Goal: Information Seeking & Learning: Learn about a topic

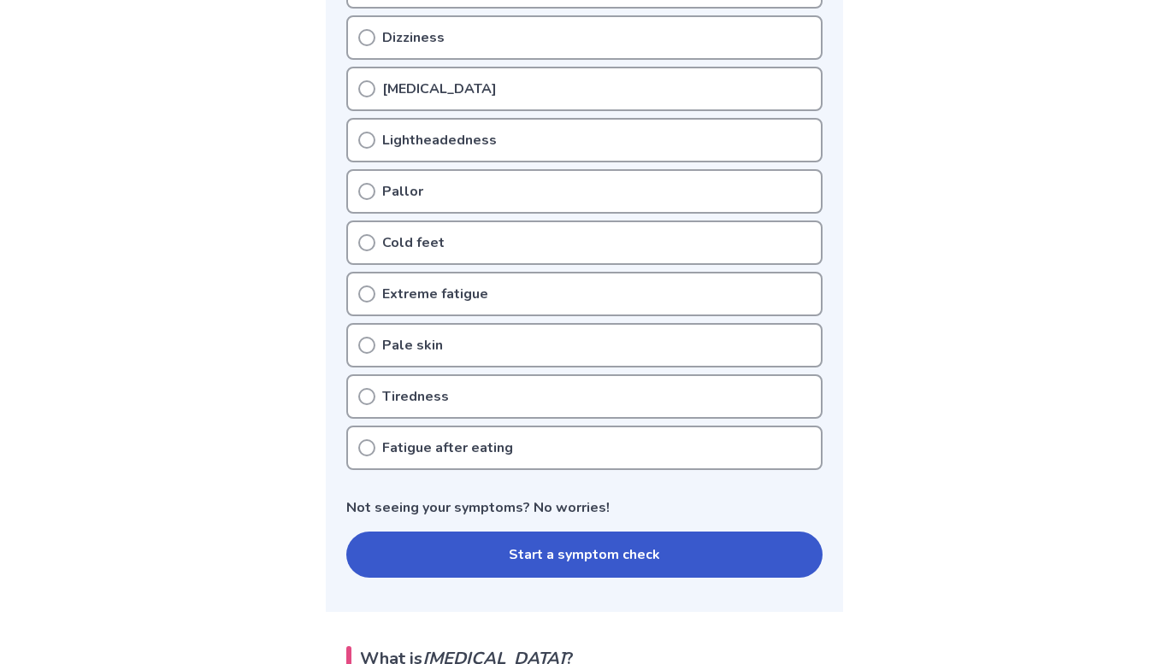
scroll to position [481, 0]
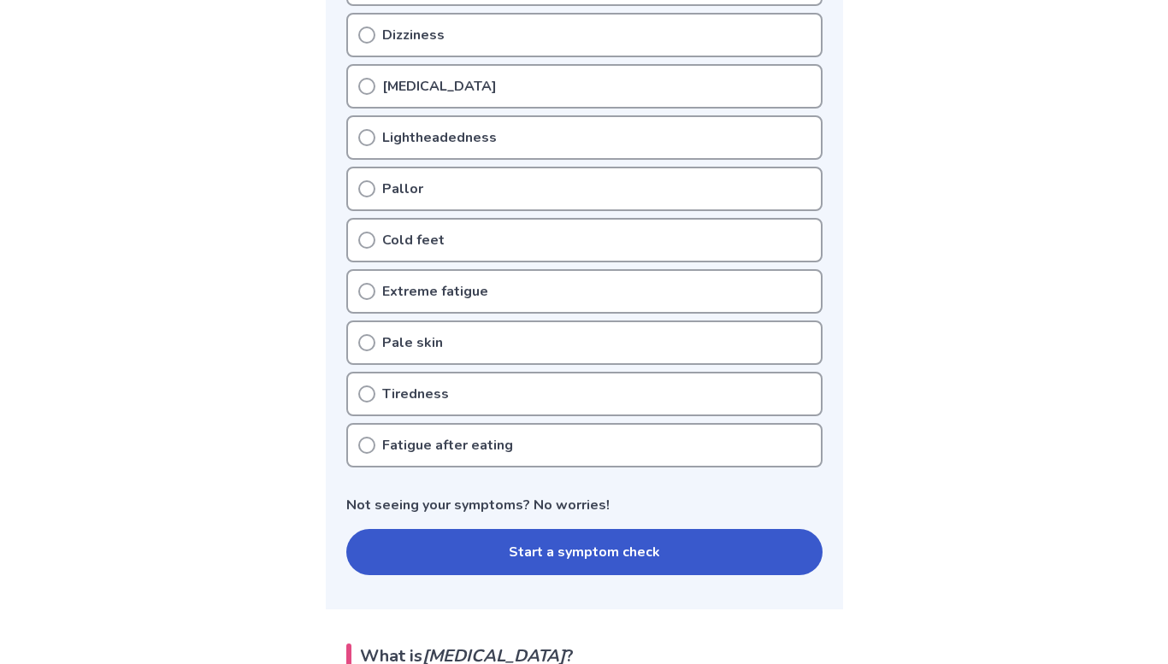
click at [787, 239] on div "Cold feet" at bounding box center [584, 240] width 476 height 44
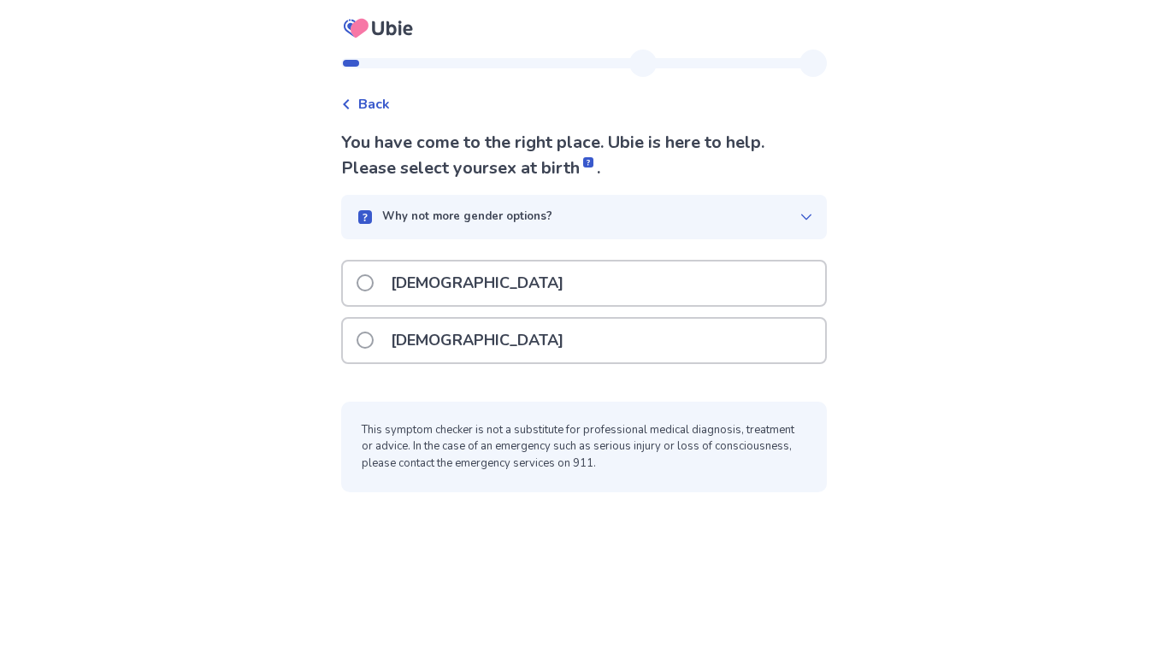
click at [531, 352] on div "[DEMOGRAPHIC_DATA]" at bounding box center [584, 341] width 482 height 44
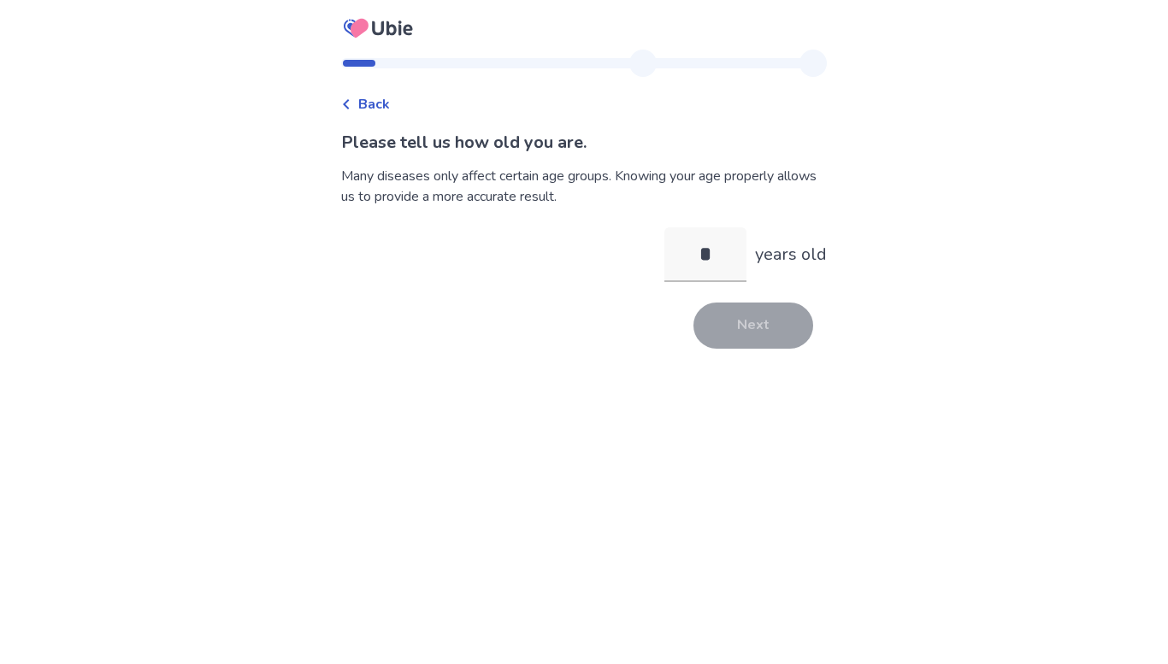
type input "**"
click at [754, 333] on button "Next" at bounding box center [753, 326] width 120 height 46
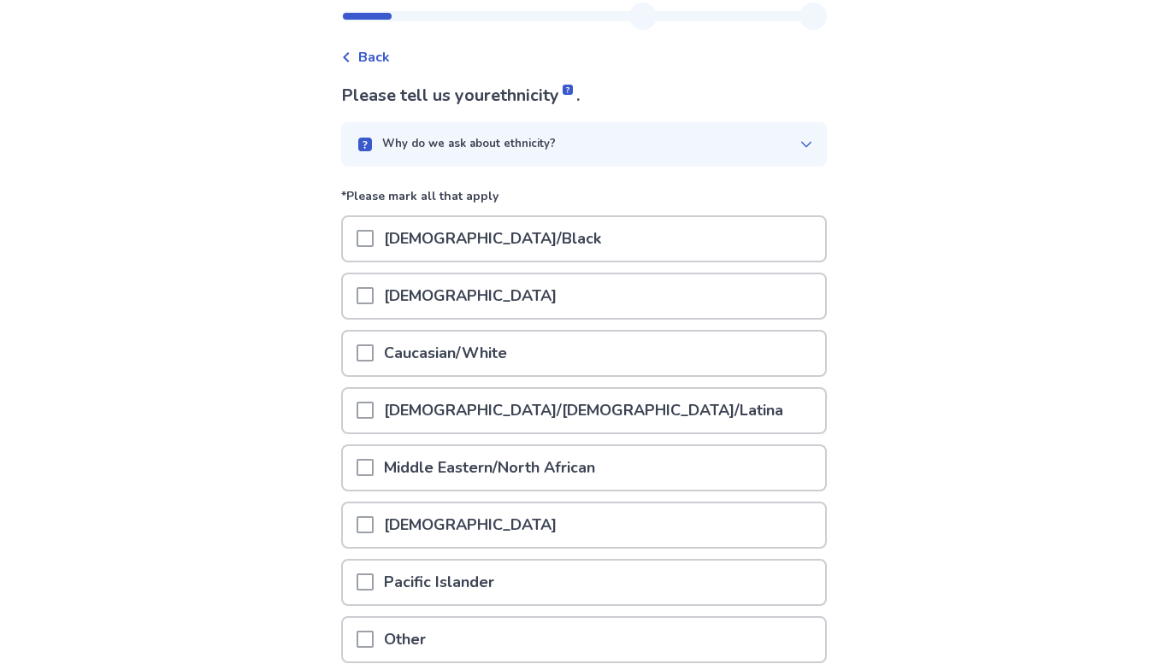
scroll to position [56, 0]
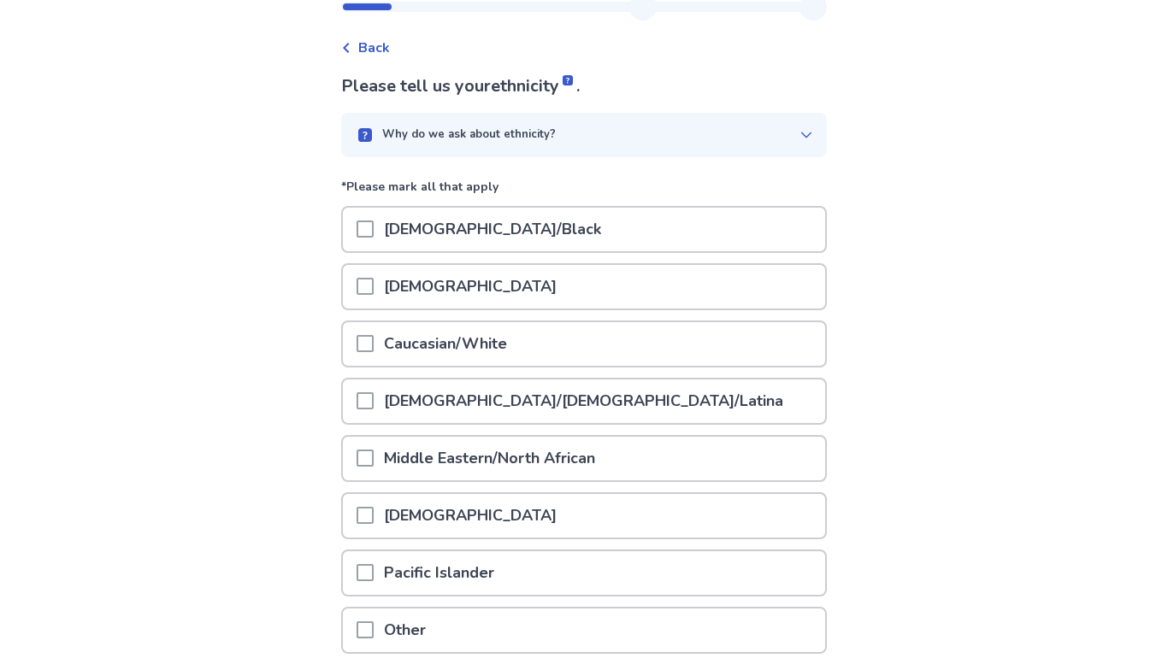
click at [754, 304] on div "Asian" at bounding box center [584, 287] width 482 height 44
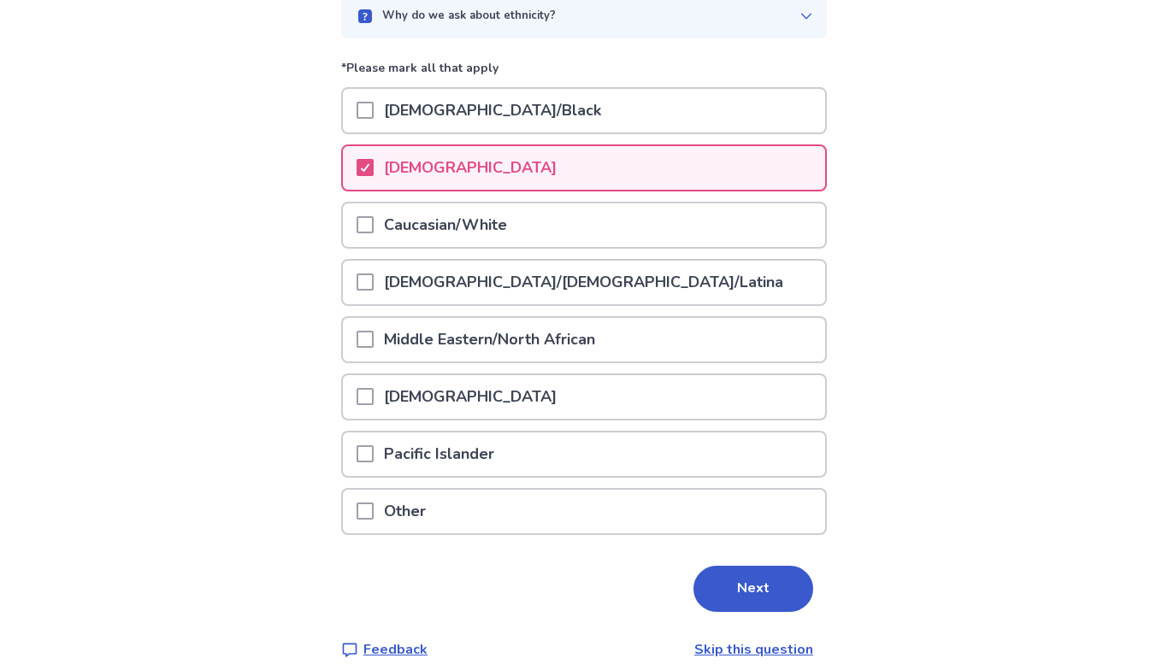
scroll to position [198, 0]
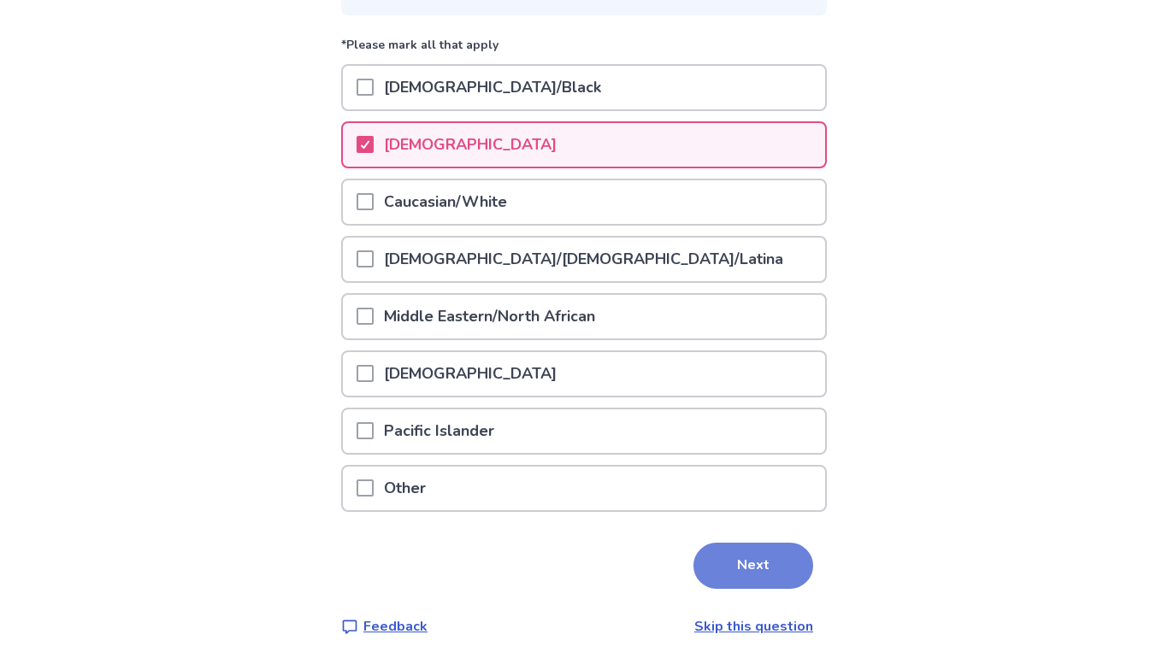
click at [747, 561] on button "Next" at bounding box center [753, 566] width 120 height 46
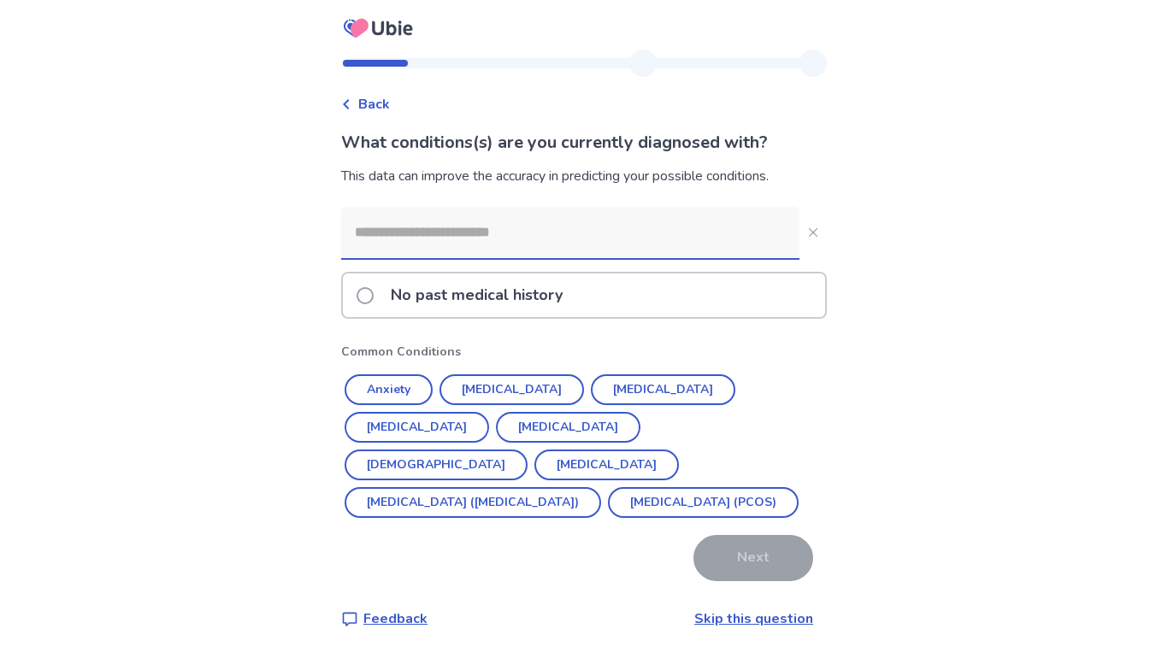
click at [732, 304] on div "No past medical history" at bounding box center [584, 296] width 482 height 44
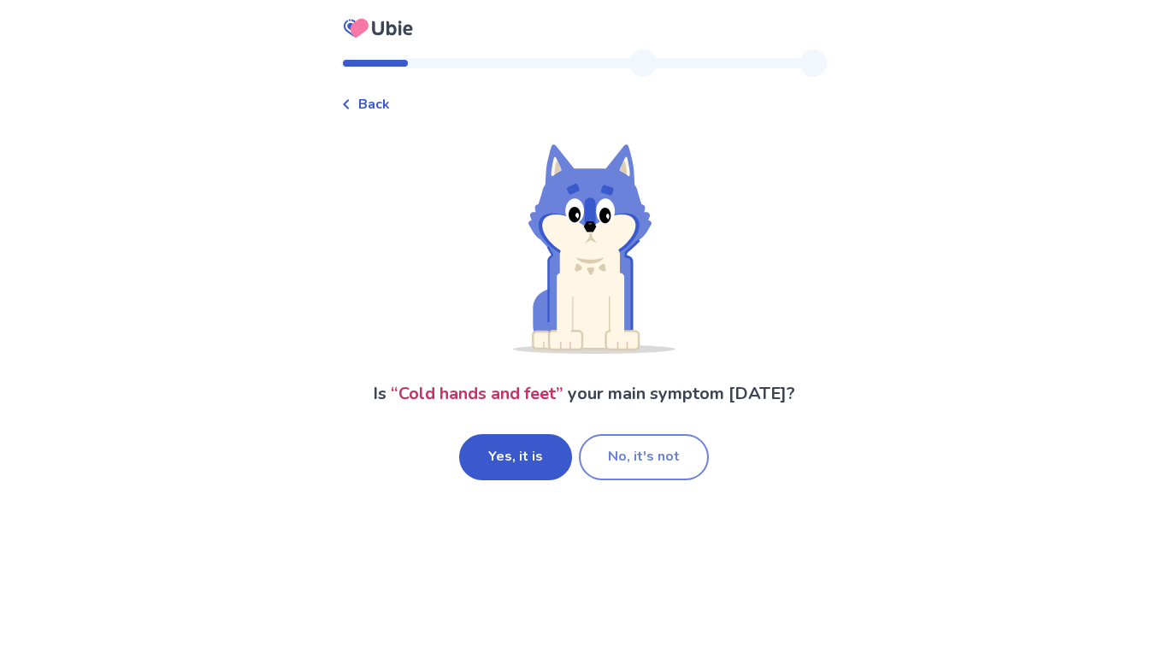
click at [624, 463] on button "No, it's not" at bounding box center [644, 457] width 130 height 46
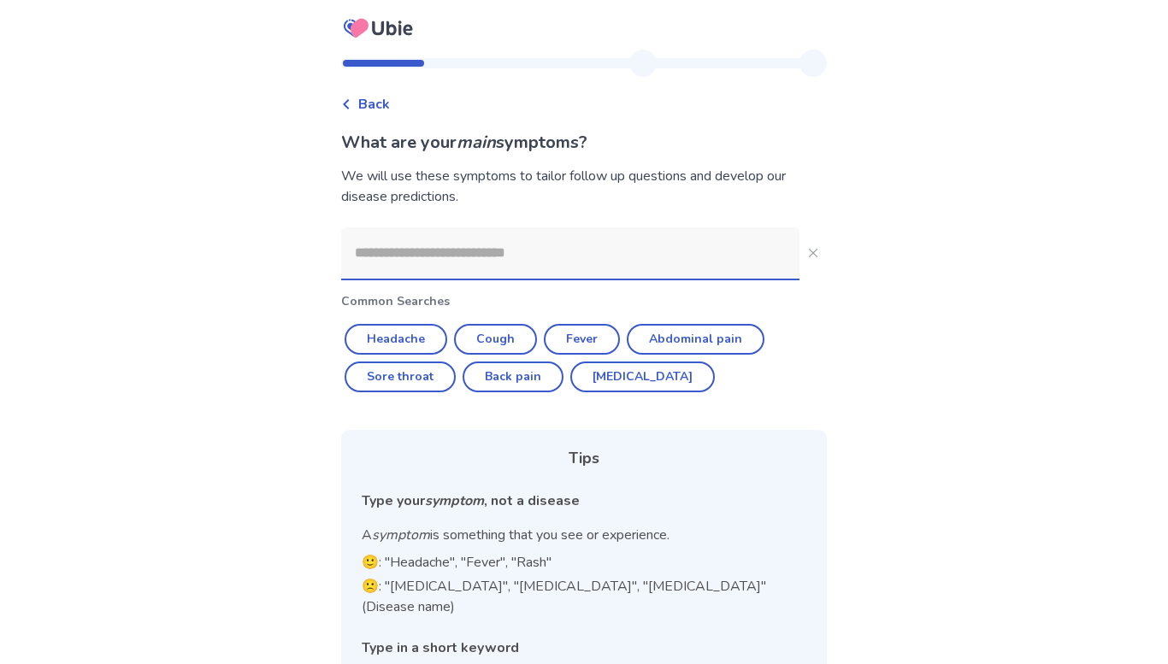
click at [389, 101] on span "Back" at bounding box center [374, 104] width 32 height 21
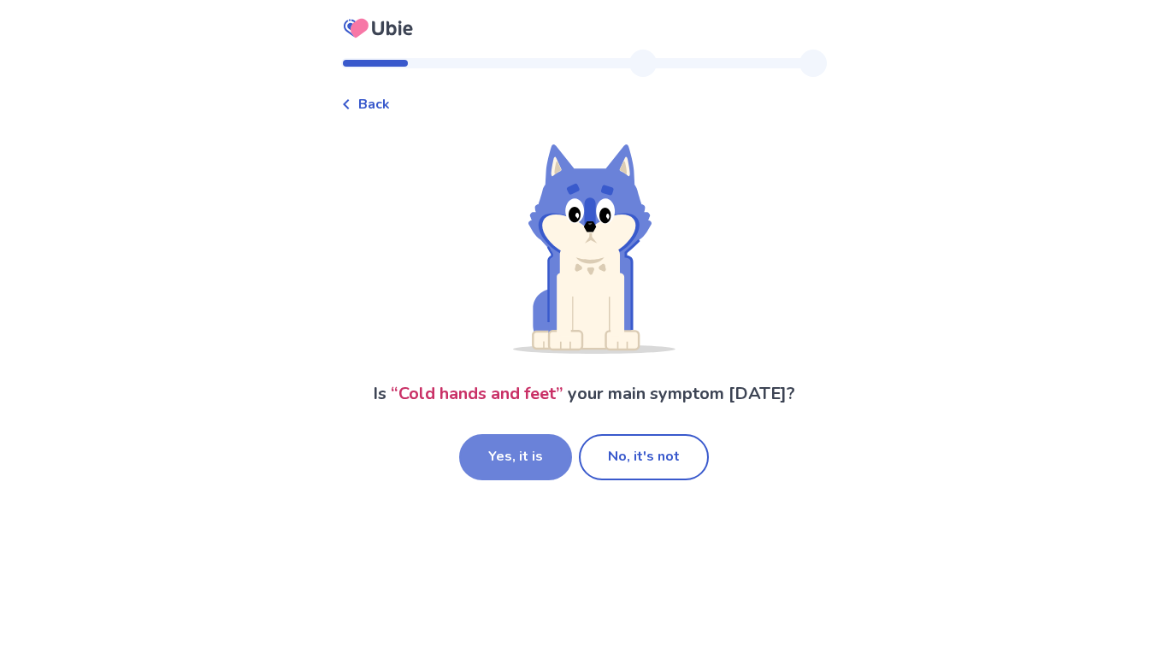
click at [523, 468] on button "Yes, it is" at bounding box center [515, 457] width 113 height 46
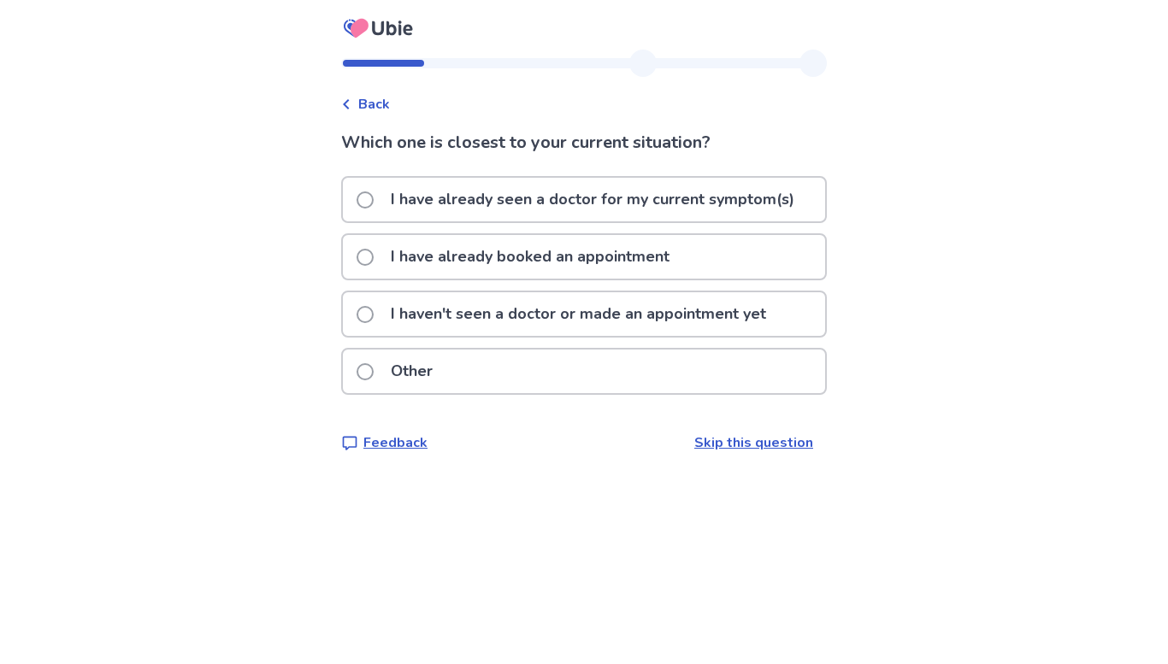
click at [757, 322] on p "I haven't seen a doctor or made an appointment yet" at bounding box center [578, 314] width 396 height 44
